Goal: Task Accomplishment & Management: Use online tool/utility

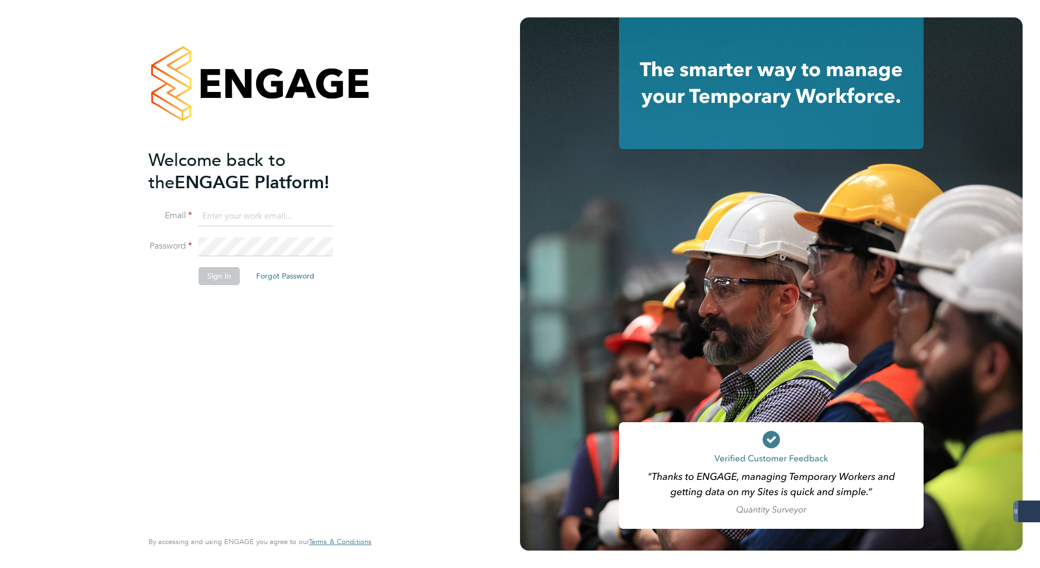
type input "[PERSON_NAME][EMAIL_ADDRESS][DOMAIN_NAME]"
click at [216, 278] on button "Sign In" at bounding box center [218, 275] width 41 height 17
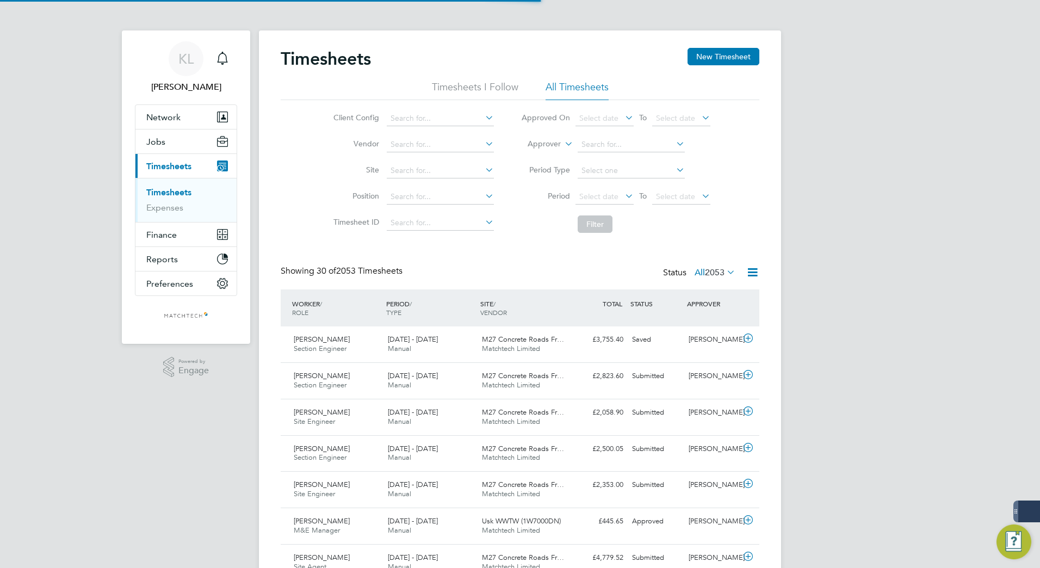
click at [161, 189] on link "Timesheets" at bounding box center [168, 192] width 45 height 10
click at [569, 85] on li "All Timesheets" at bounding box center [576, 90] width 63 height 20
click at [753, 273] on icon at bounding box center [752, 272] width 14 height 14
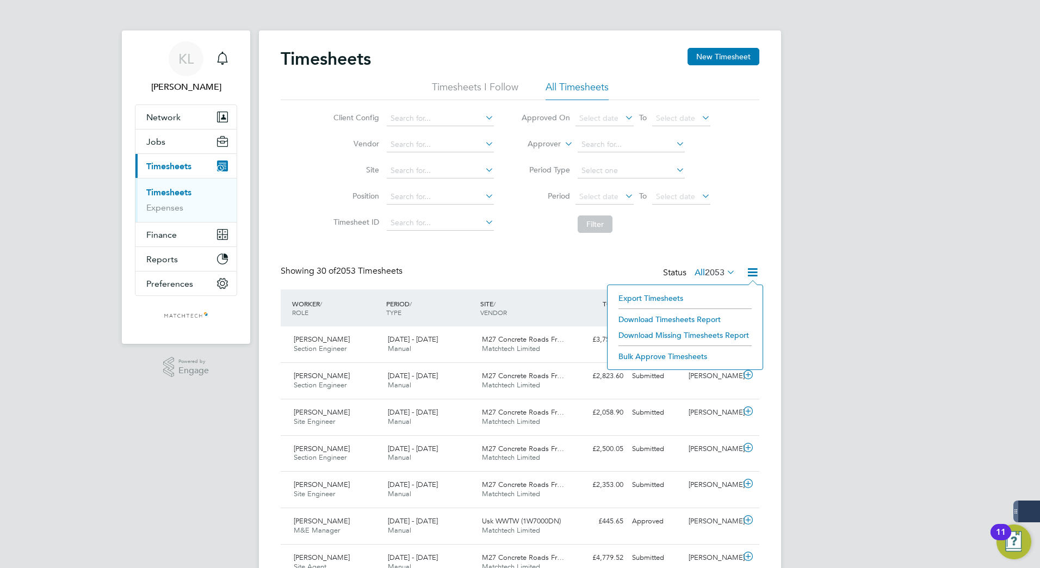
click at [635, 298] on li "Export Timesheets" at bounding box center [685, 297] width 144 height 15
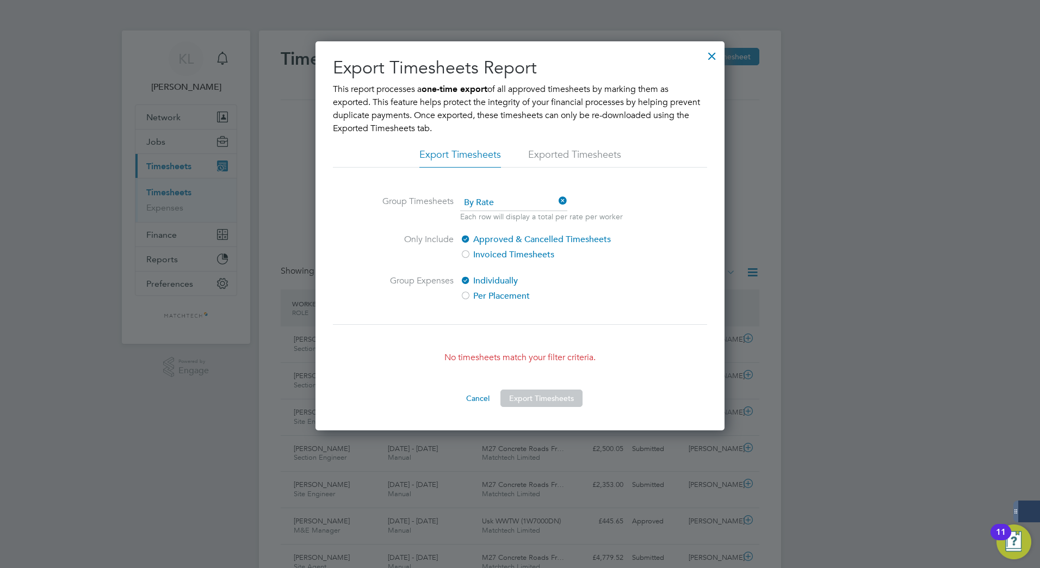
click at [706, 54] on div at bounding box center [712, 53] width 20 height 20
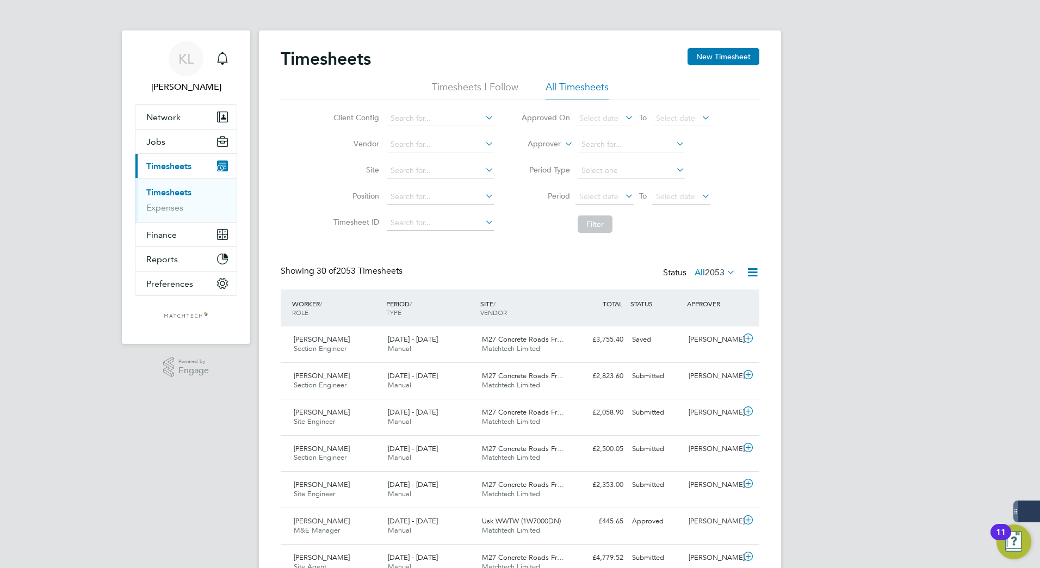
click at [724, 271] on icon at bounding box center [724, 271] width 0 height 15
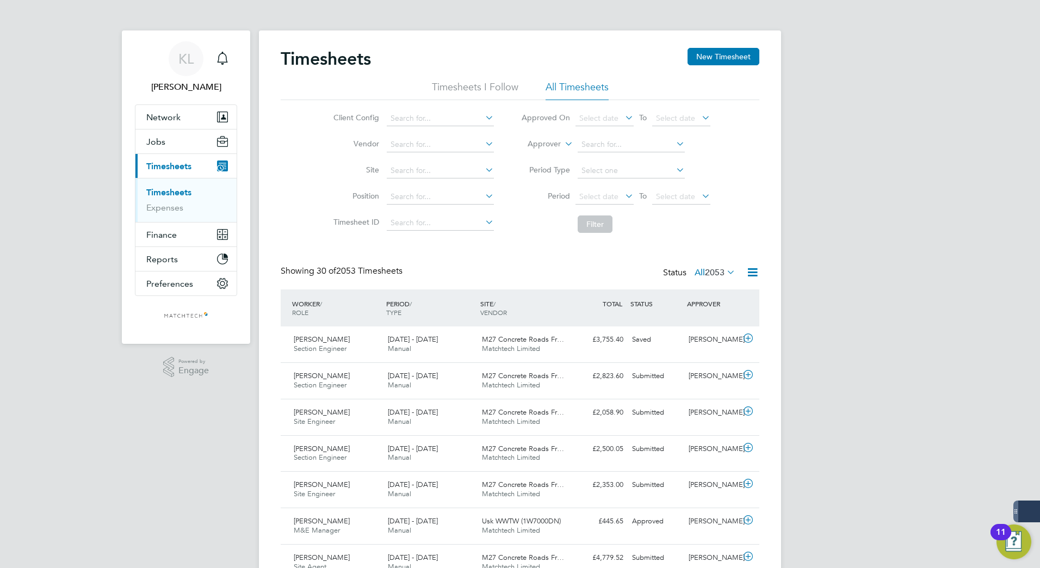
click at [581, 87] on li "All Timesheets" at bounding box center [576, 90] width 63 height 20
click at [724, 271] on icon at bounding box center [724, 271] width 0 height 15
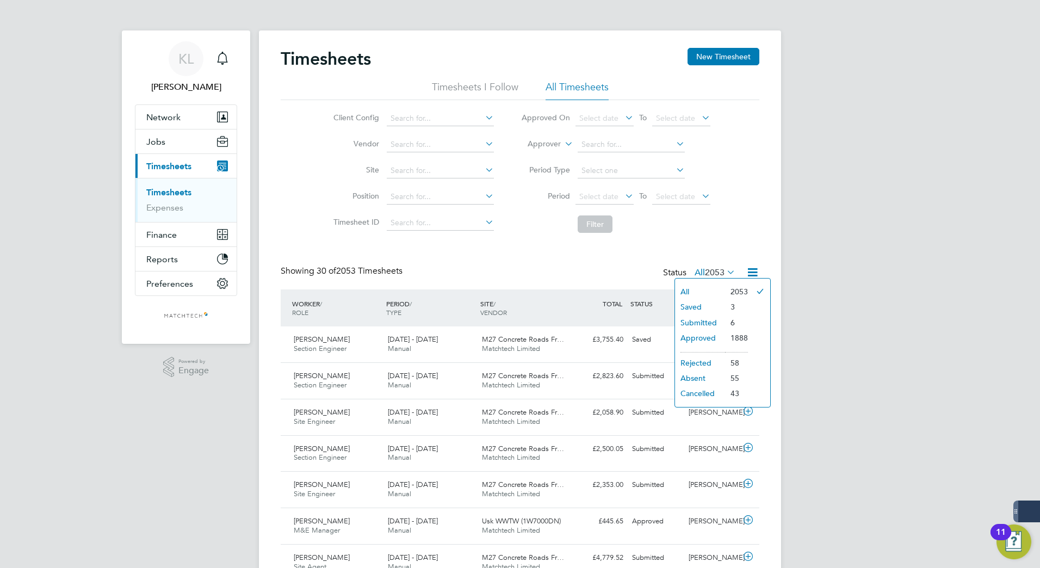
drag, startPoint x: 768, startPoint y: 221, endPoint x: 768, endPoint y: 230, distance: 8.7
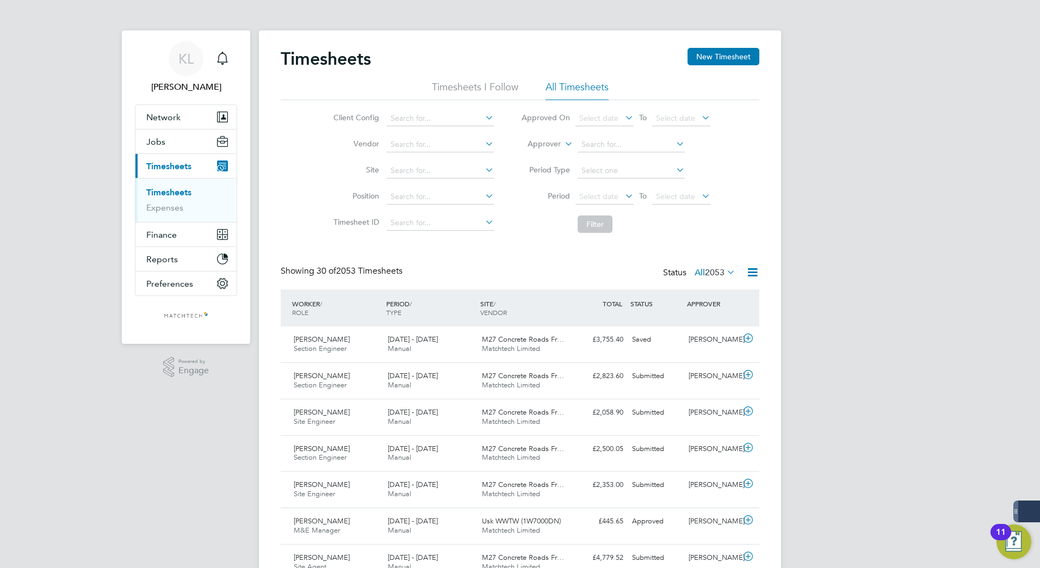
click at [757, 271] on icon at bounding box center [752, 272] width 14 height 14
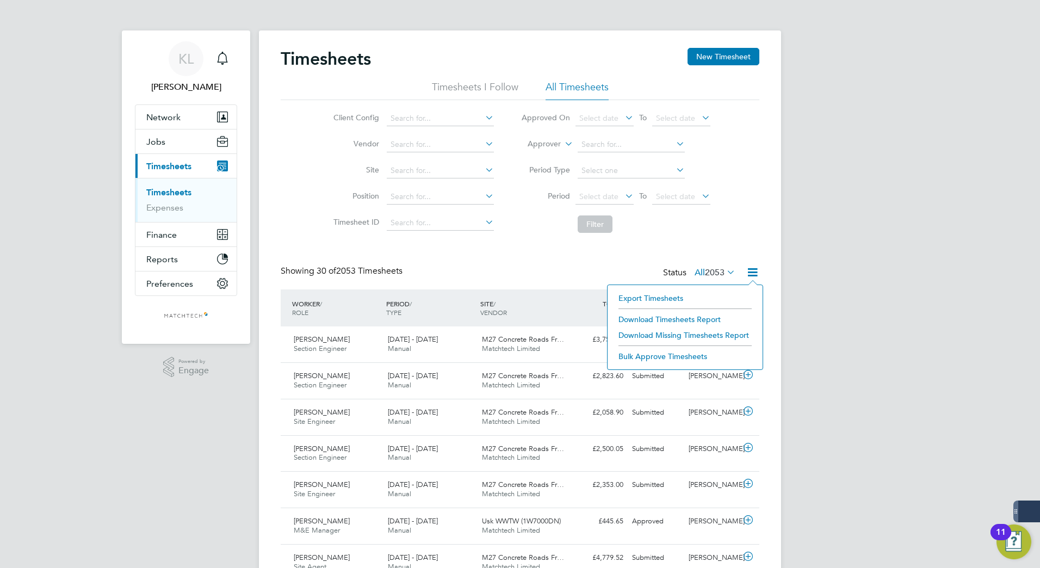
click at [664, 298] on li "Export Timesheets" at bounding box center [685, 297] width 144 height 15
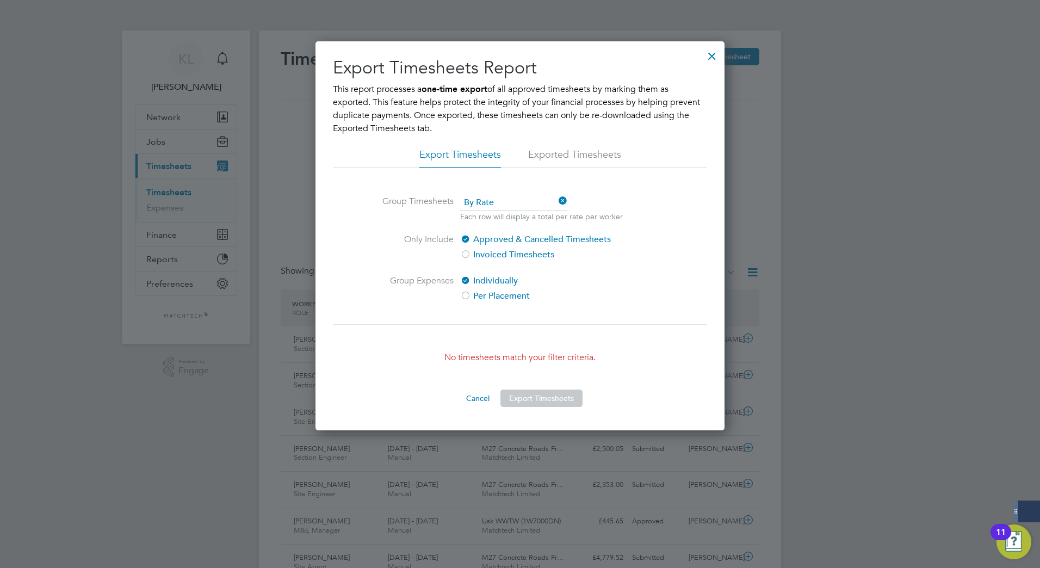
drag, startPoint x: 709, startPoint y: 58, endPoint x: 661, endPoint y: 3, distance: 73.5
click at [708, 58] on div at bounding box center [712, 53] width 20 height 20
